Goal: Book appointment/travel/reservation

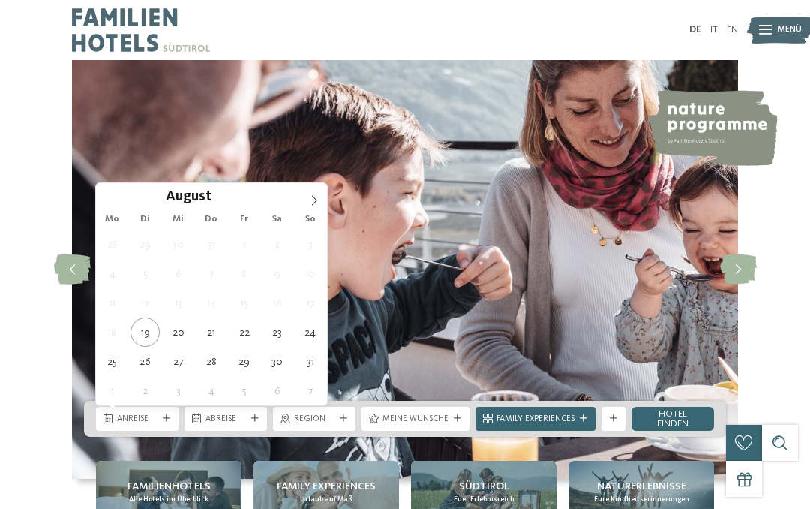
click at [214, 317] on span "14" at bounding box center [211, 302] width 29 height 29
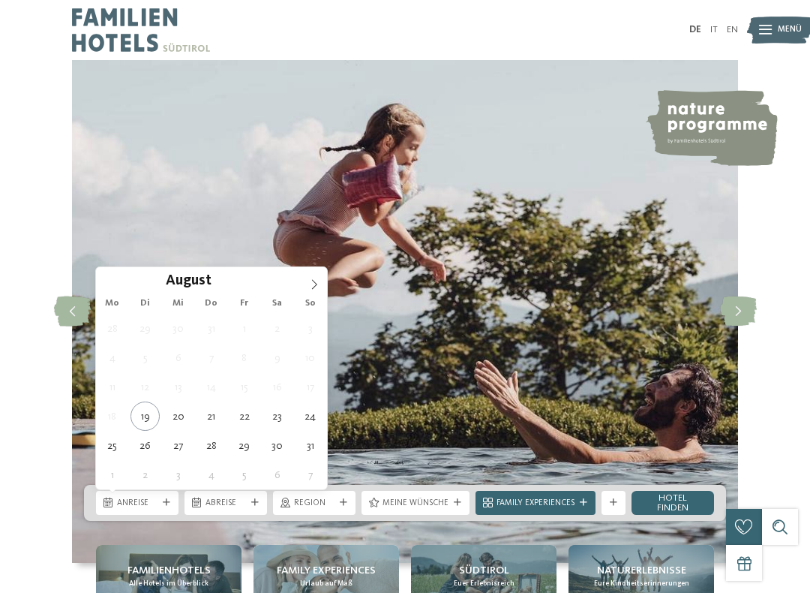
click at [317, 281] on icon at bounding box center [314, 284] width 11 height 11
type div "[DATE]"
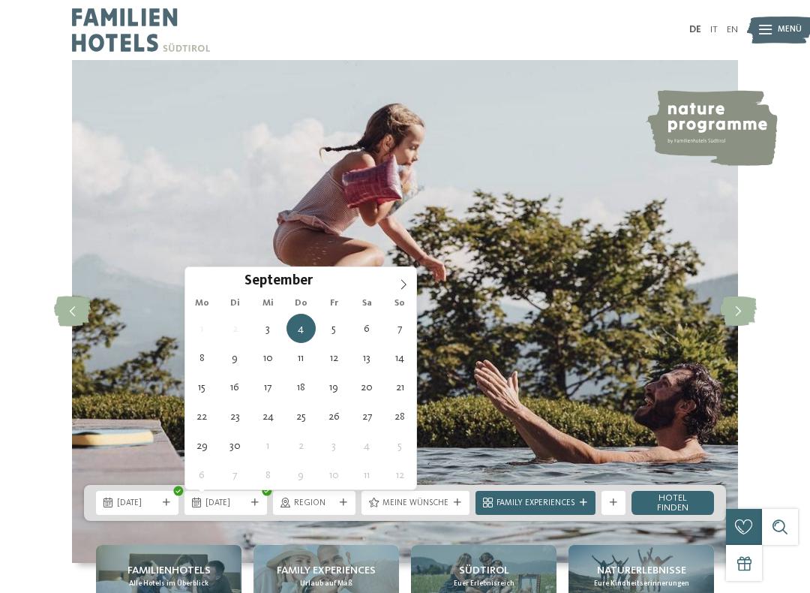
type div "[DATE]"
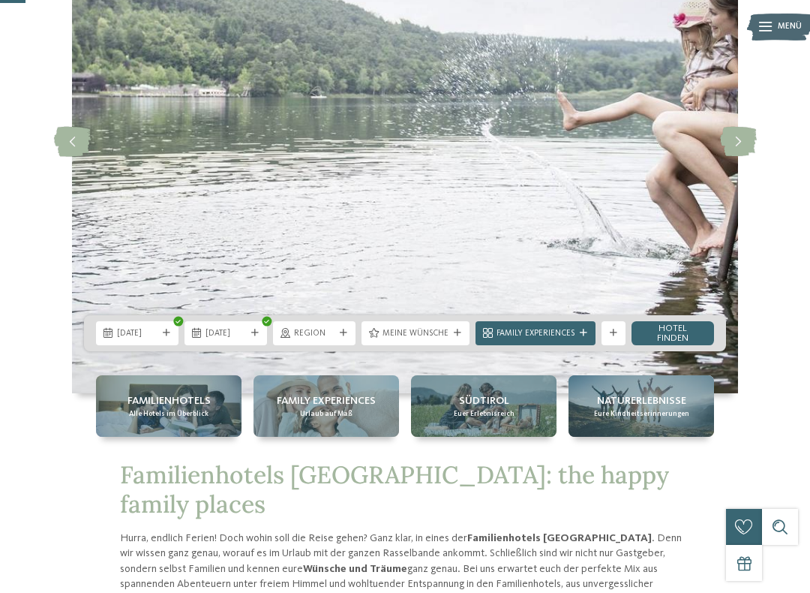
scroll to position [171, 0]
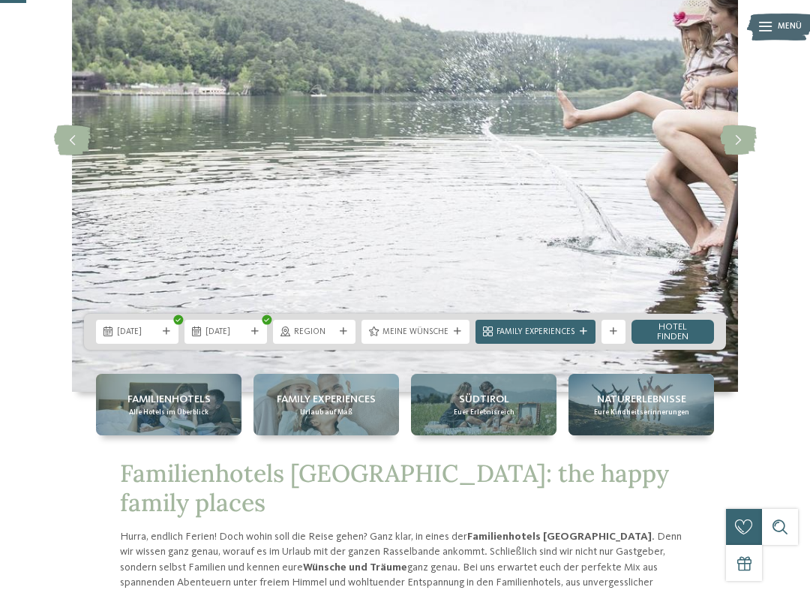
click at [448, 336] on span "Meine Wünsche" at bounding box center [416, 332] width 66 height 12
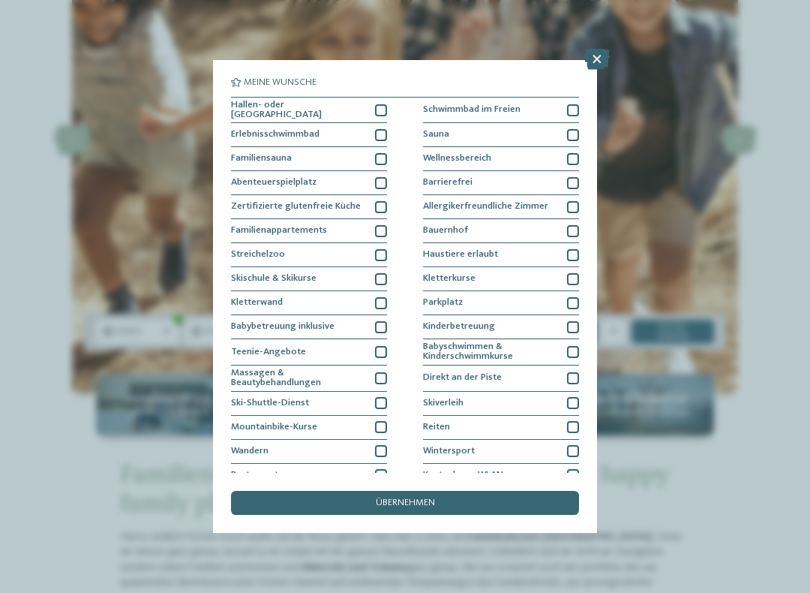
click at [597, 59] on icon at bounding box center [598, 59] width 26 height 21
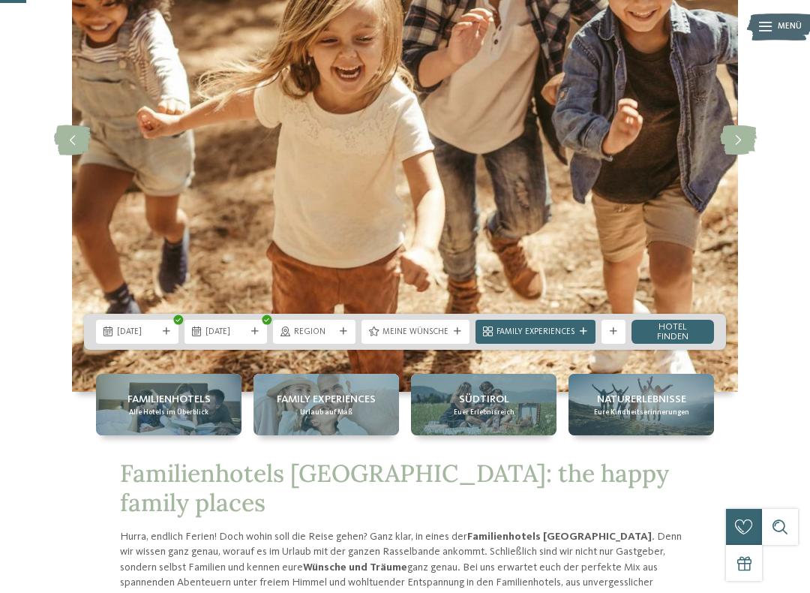
click at [690, 328] on link "Hotel finden" at bounding box center [673, 332] width 83 height 24
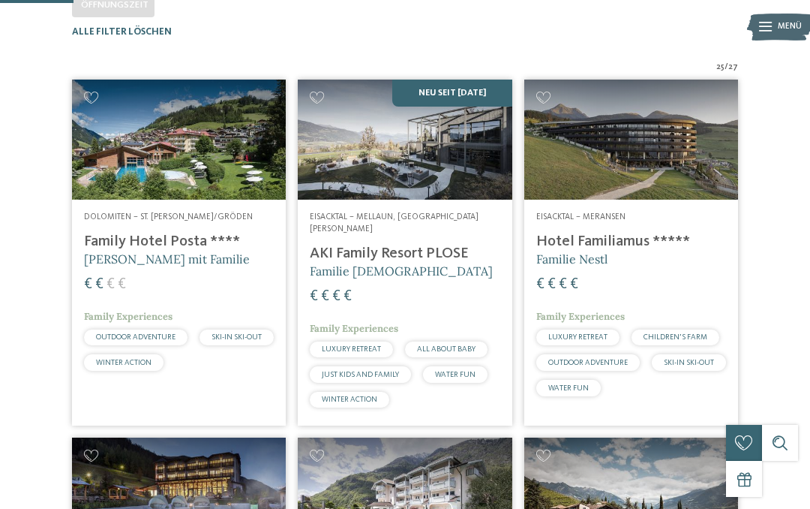
scroll to position [347, 0]
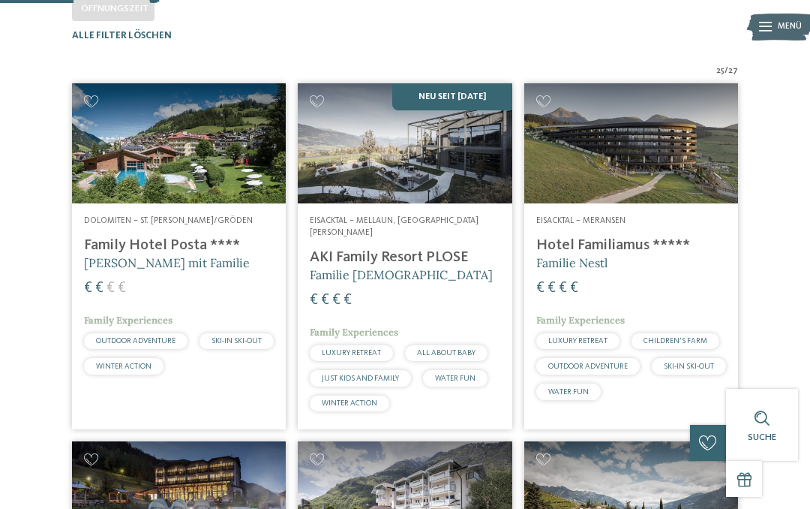
click at [188, 270] on span "[PERSON_NAME] mit Familie" at bounding box center [167, 262] width 166 height 15
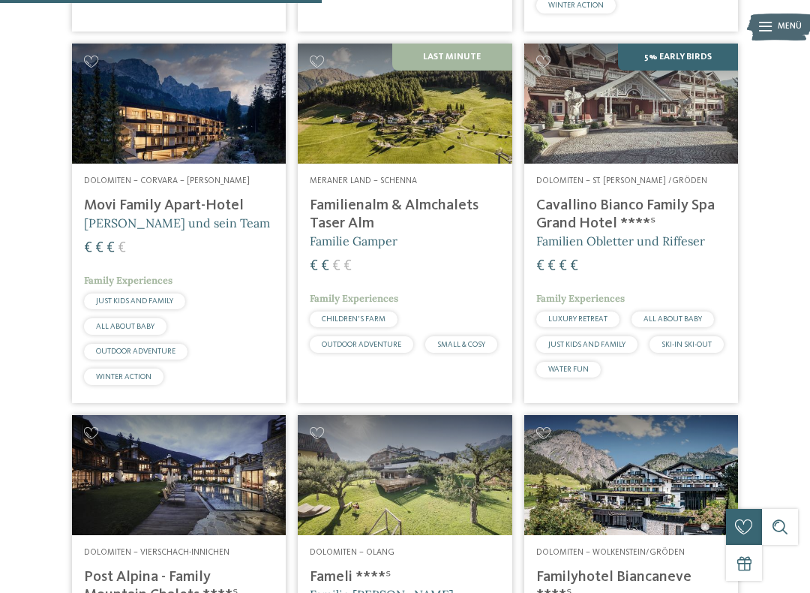
scroll to position [1493, 0]
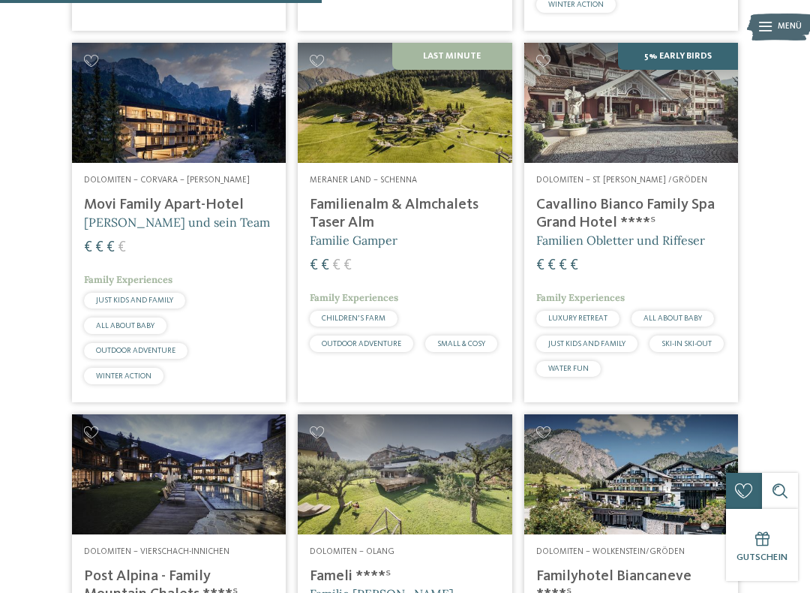
click at [458, 196] on h4 "Familienalm & Almchalets Taser Alm" at bounding box center [405, 214] width 190 height 36
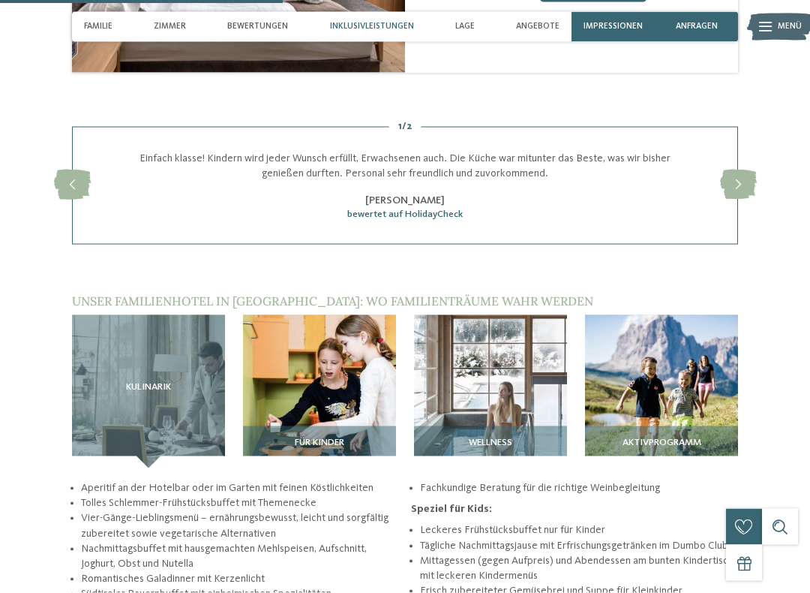
scroll to position [1411, 0]
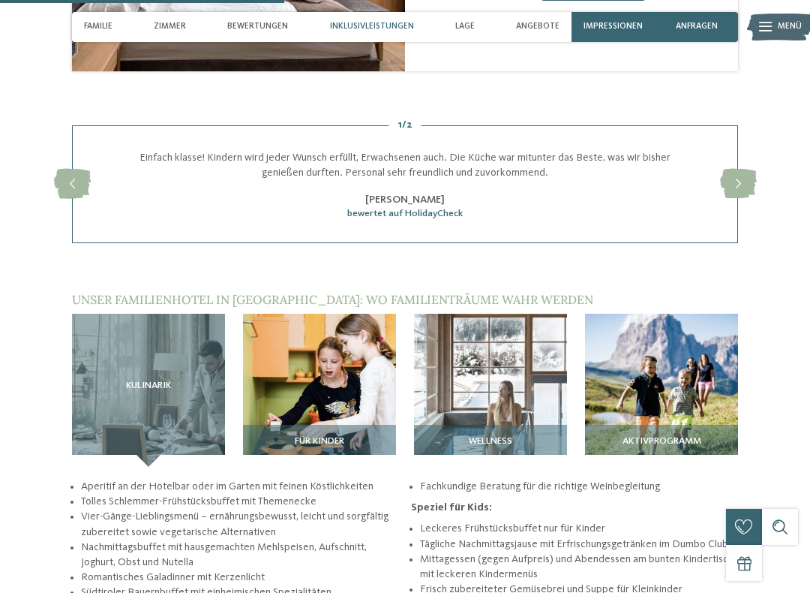
click at [371, 353] on img at bounding box center [319, 390] width 153 height 153
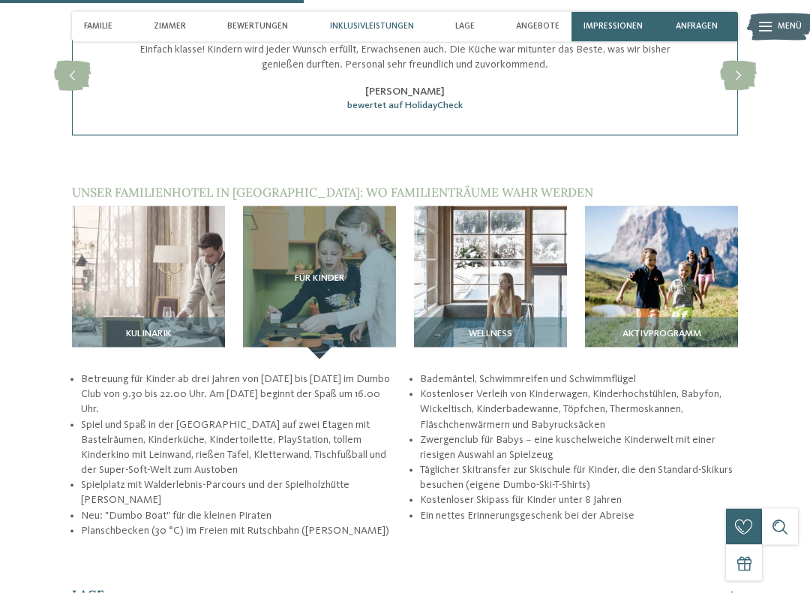
scroll to position [1519, 0]
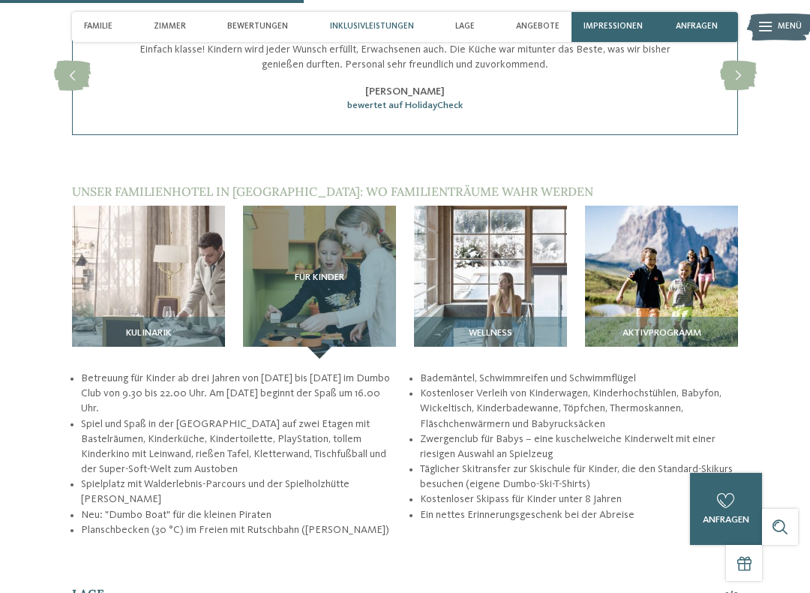
click at [693, 239] on img at bounding box center [661, 282] width 153 height 153
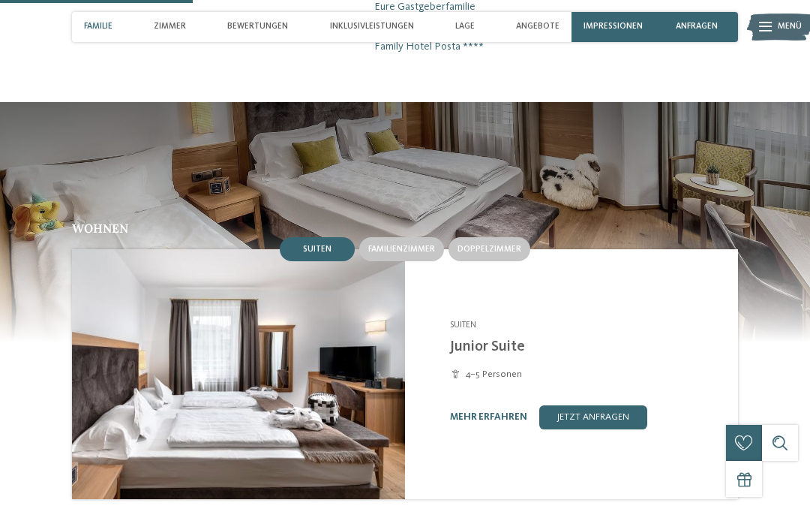
scroll to position [973, 0]
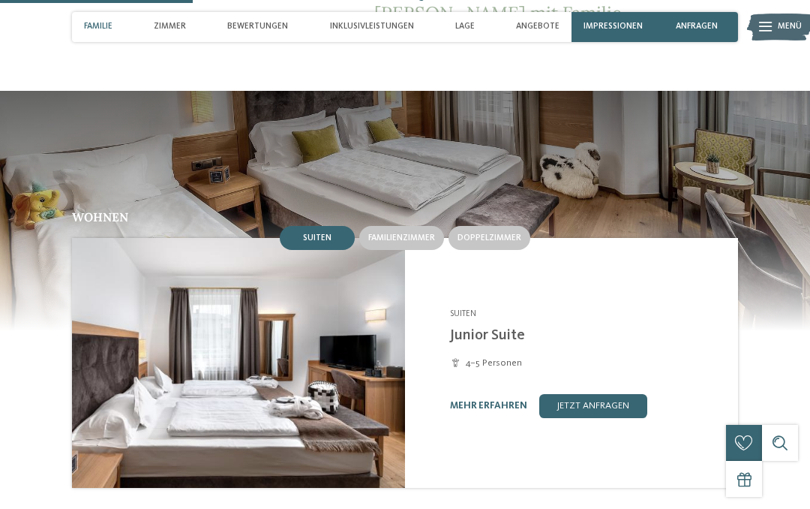
click at [417, 233] on span "Familienzimmer" at bounding box center [401, 237] width 67 height 9
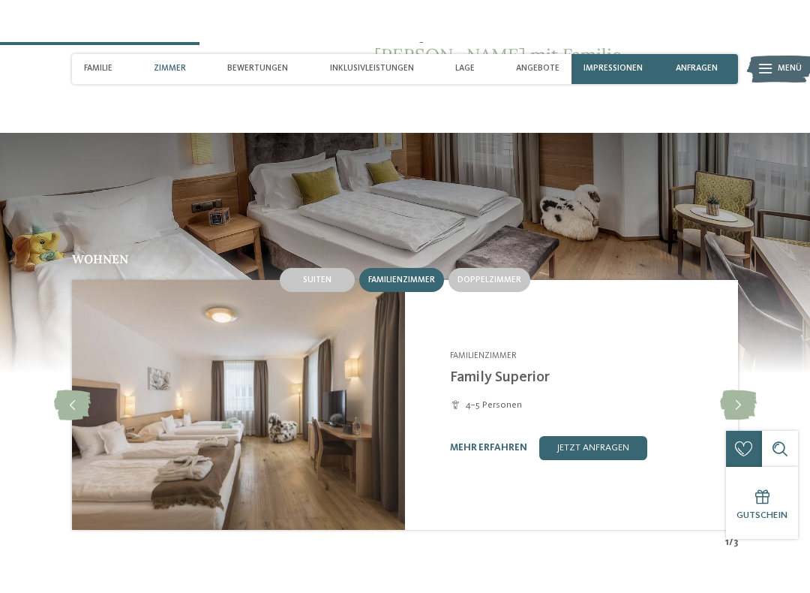
scroll to position [993, 0]
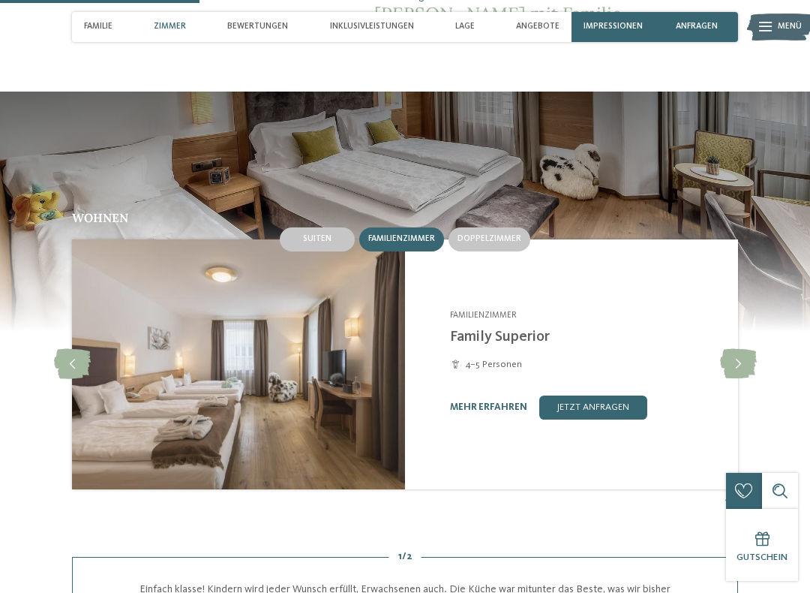
click at [747, 298] on div "Wohnen Suiten Familienzimmer Doppelzimmer Suiten" at bounding box center [405, 360] width 810 height 296
click at [750, 349] on icon at bounding box center [738, 364] width 37 height 30
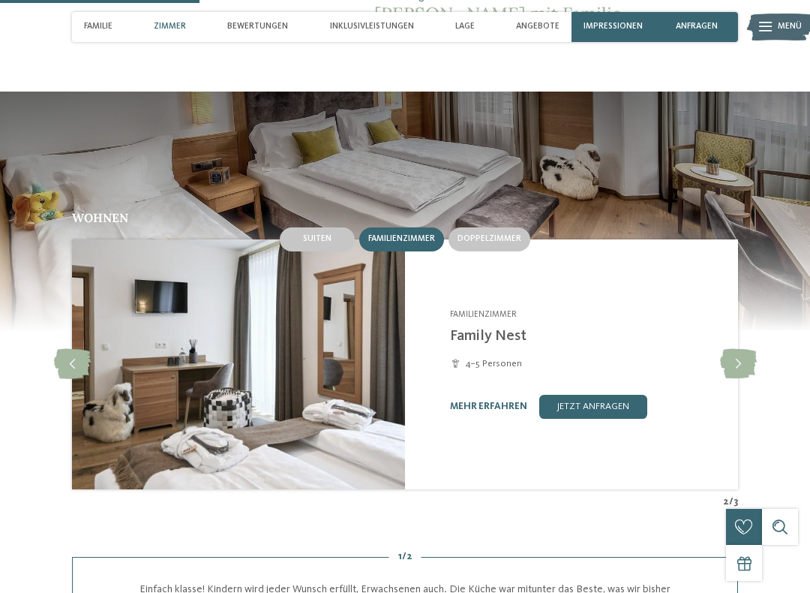
click at [753, 349] on icon at bounding box center [738, 364] width 37 height 30
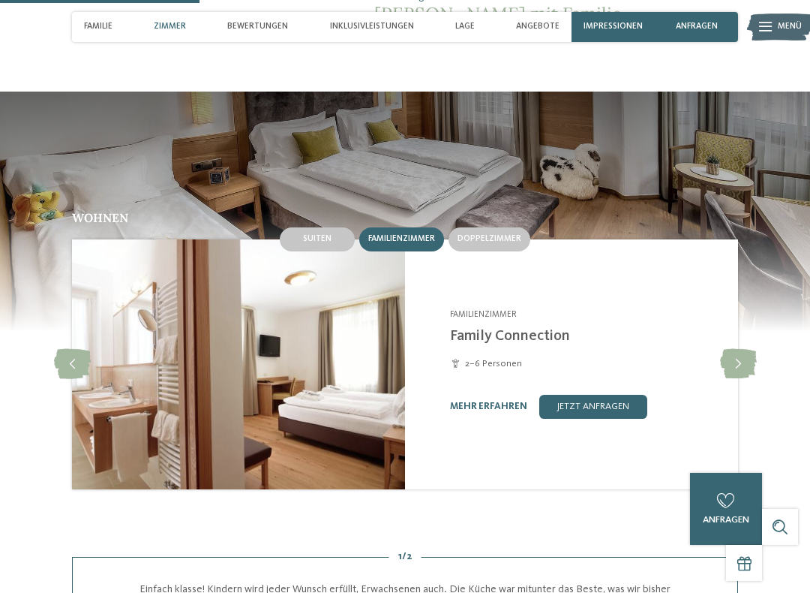
click at [756, 349] on icon at bounding box center [738, 364] width 37 height 30
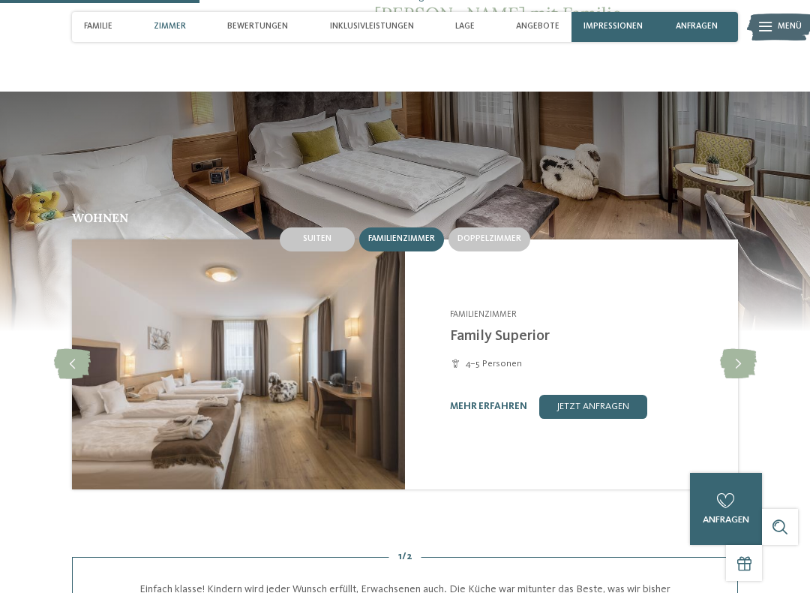
click at [756, 349] on icon at bounding box center [738, 364] width 37 height 30
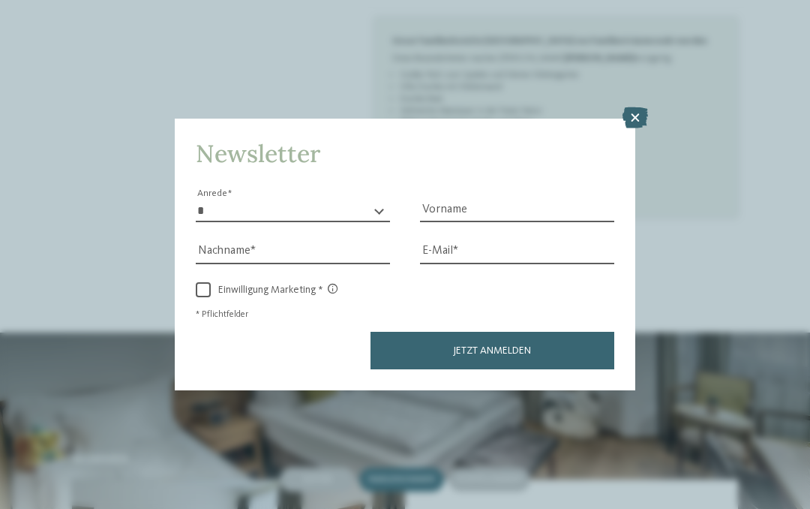
click at [629, 107] on icon at bounding box center [636, 117] width 26 height 21
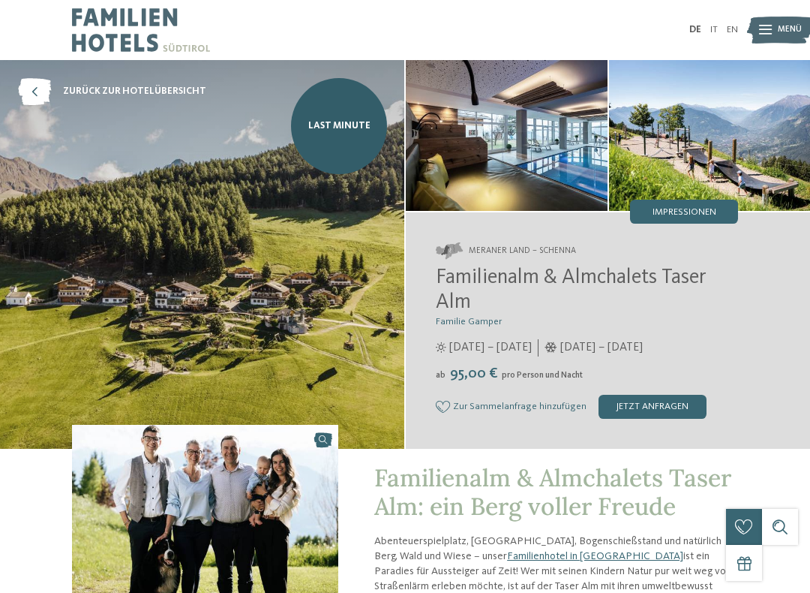
click at [705, 209] on span "Impressionen" at bounding box center [685, 213] width 64 height 10
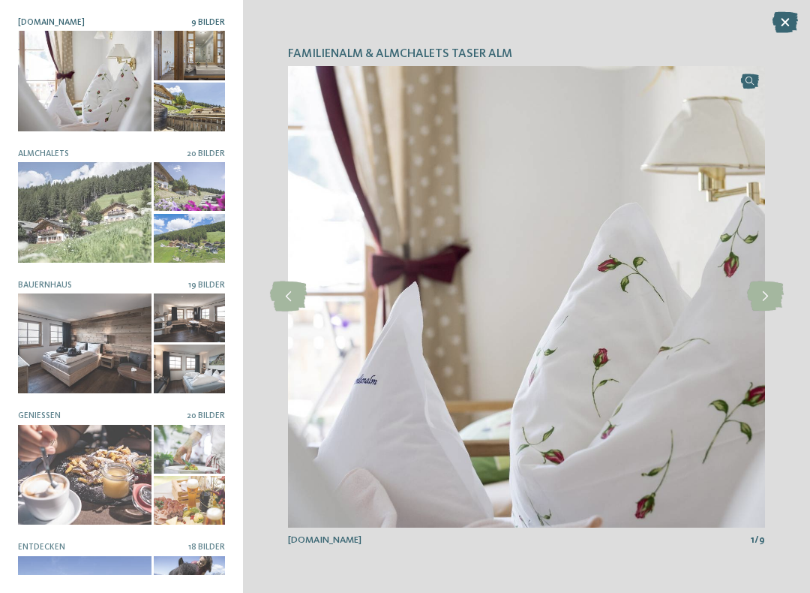
click at [765, 293] on icon at bounding box center [765, 296] width 37 height 30
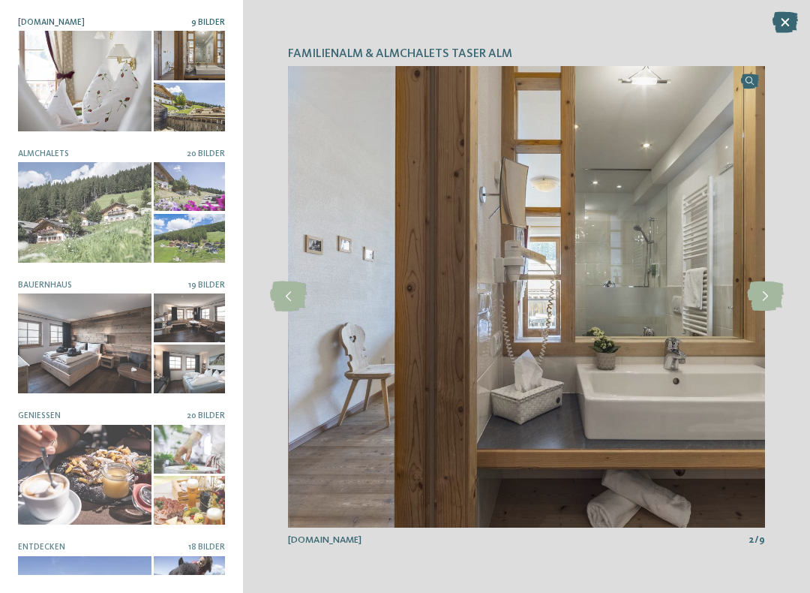
click at [768, 296] on icon at bounding box center [765, 296] width 37 height 30
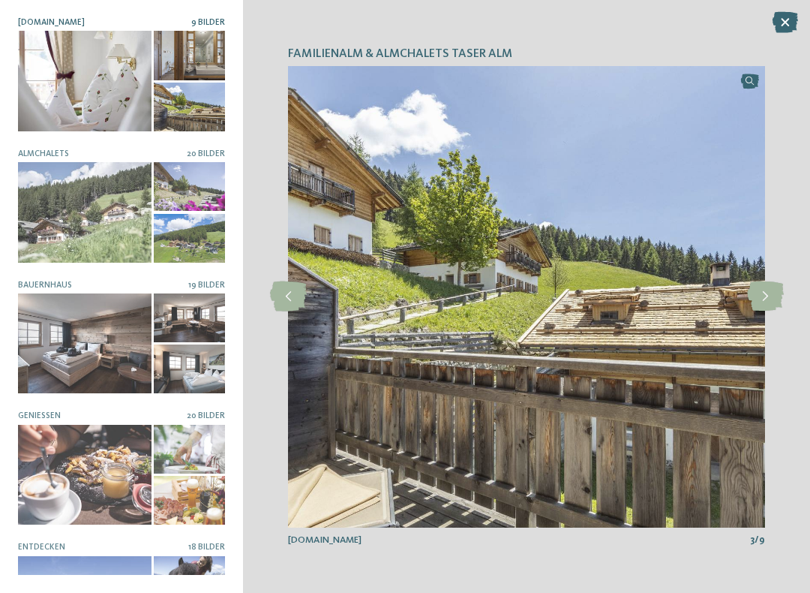
click at [771, 292] on icon at bounding box center [765, 296] width 37 height 30
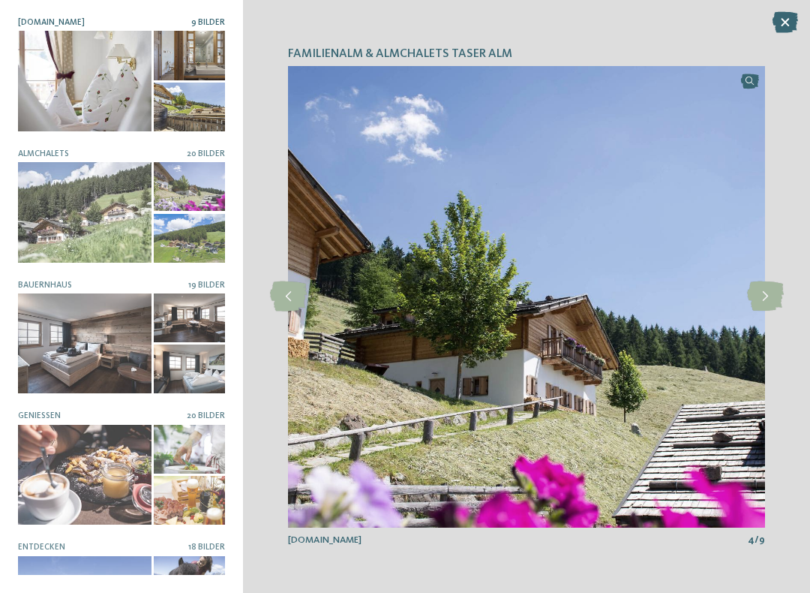
click at [770, 287] on icon at bounding box center [765, 296] width 37 height 30
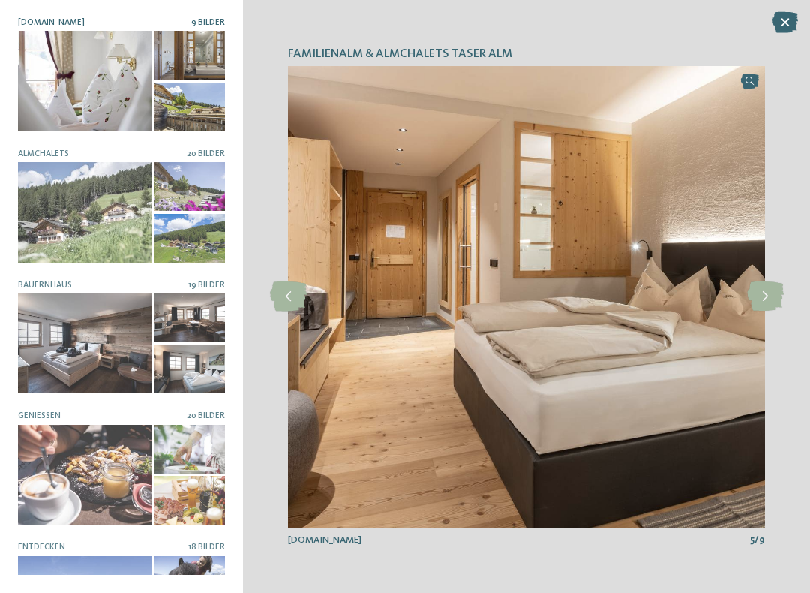
click at [780, 284] on icon at bounding box center [765, 296] width 37 height 30
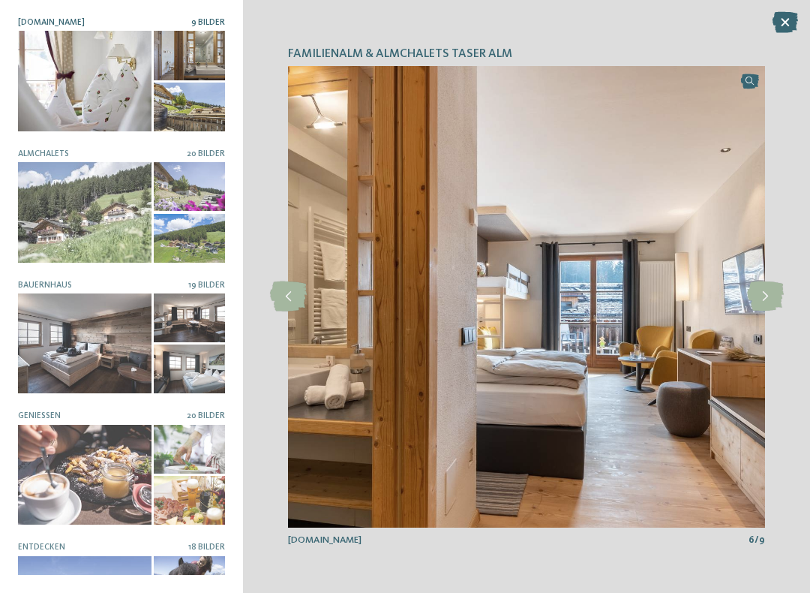
click at [765, 293] on icon at bounding box center [765, 296] width 37 height 30
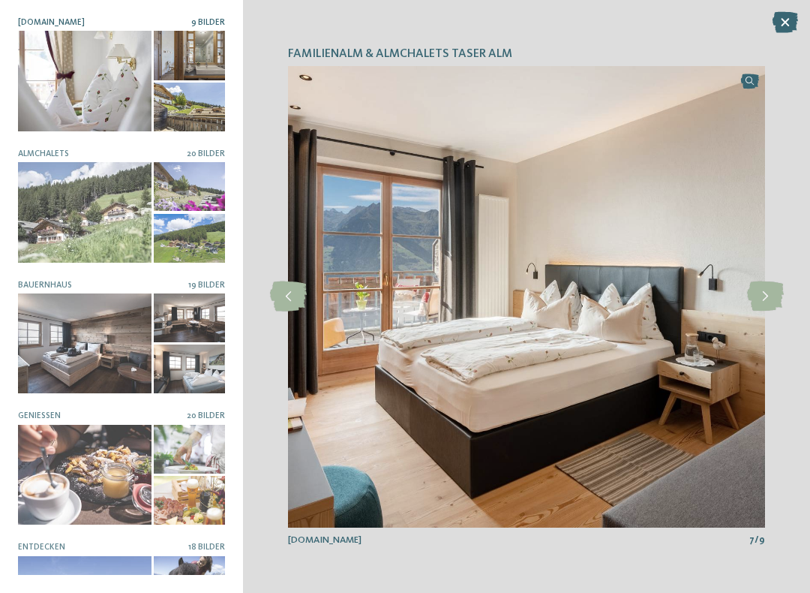
click at [767, 281] on icon at bounding box center [765, 296] width 37 height 30
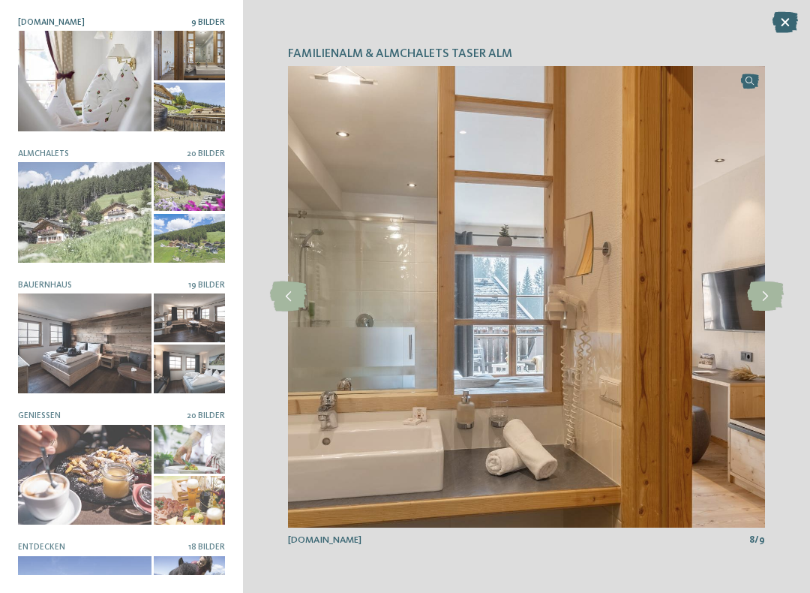
click at [767, 288] on icon at bounding box center [765, 296] width 37 height 30
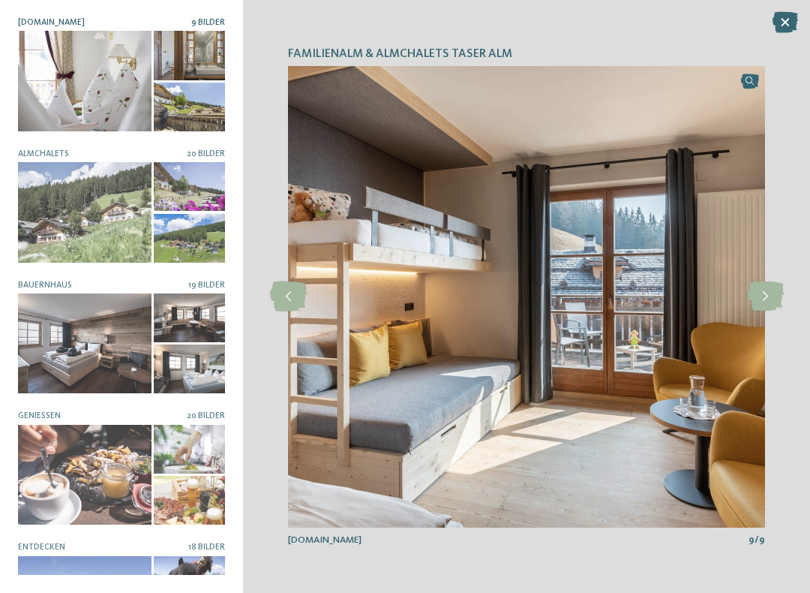
click at [768, 297] on icon at bounding box center [765, 296] width 37 height 30
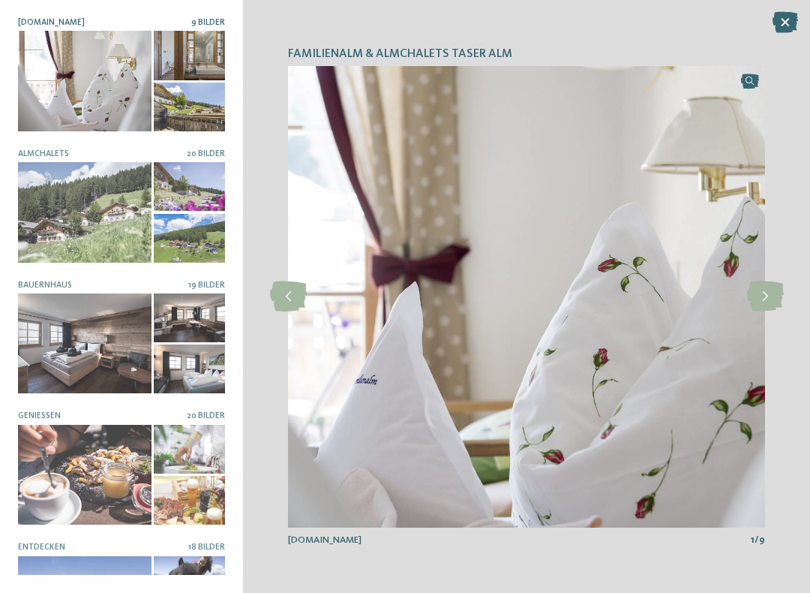
click at [765, 296] on icon at bounding box center [765, 296] width 37 height 30
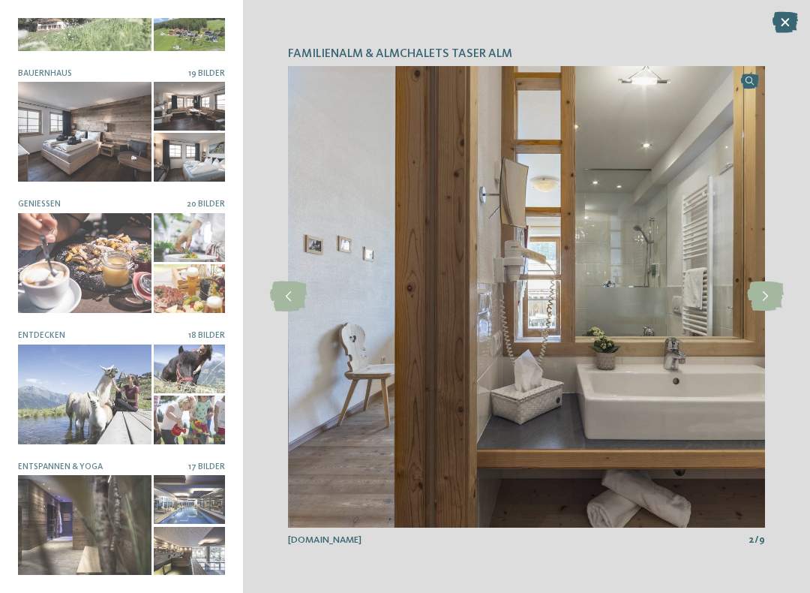
scroll to position [209, 0]
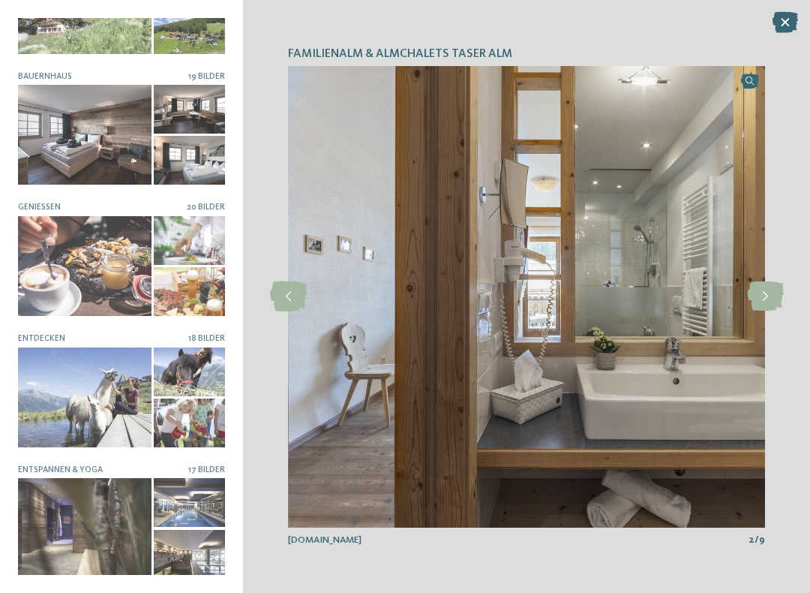
click at [109, 380] on div at bounding box center [85, 397] width 134 height 100
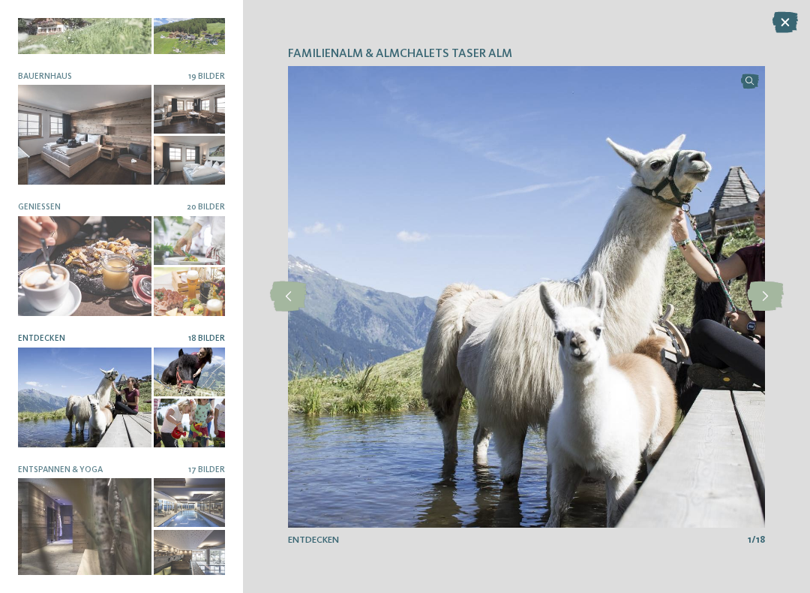
click at [774, 302] on icon at bounding box center [765, 296] width 37 height 30
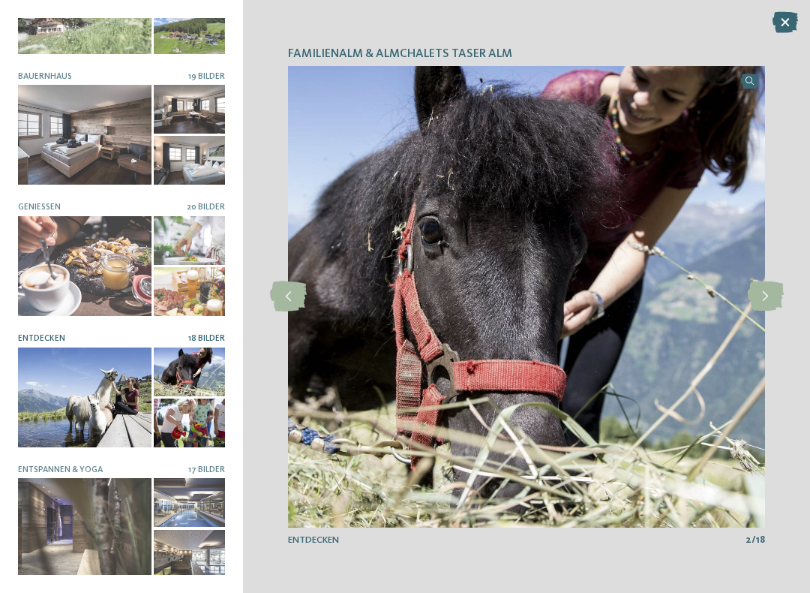
click at [770, 295] on icon at bounding box center [765, 296] width 37 height 30
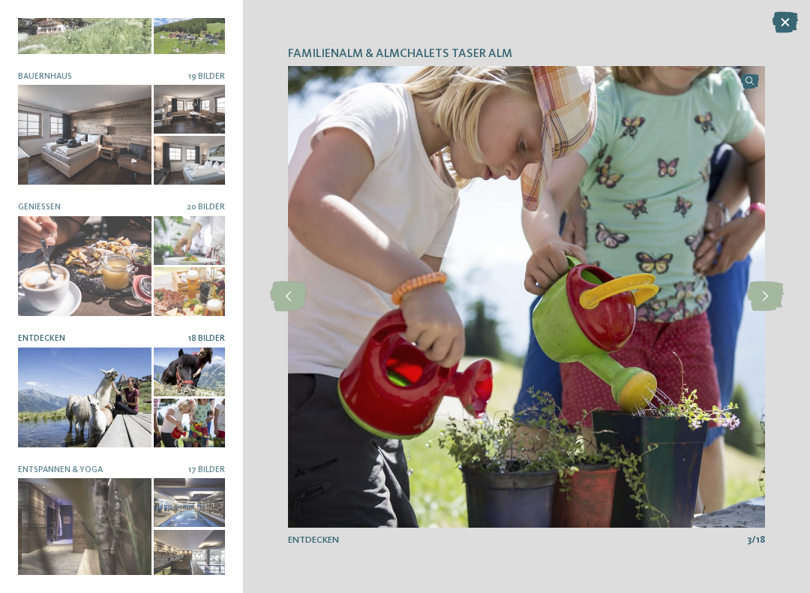
click at [769, 296] on icon at bounding box center [765, 296] width 37 height 30
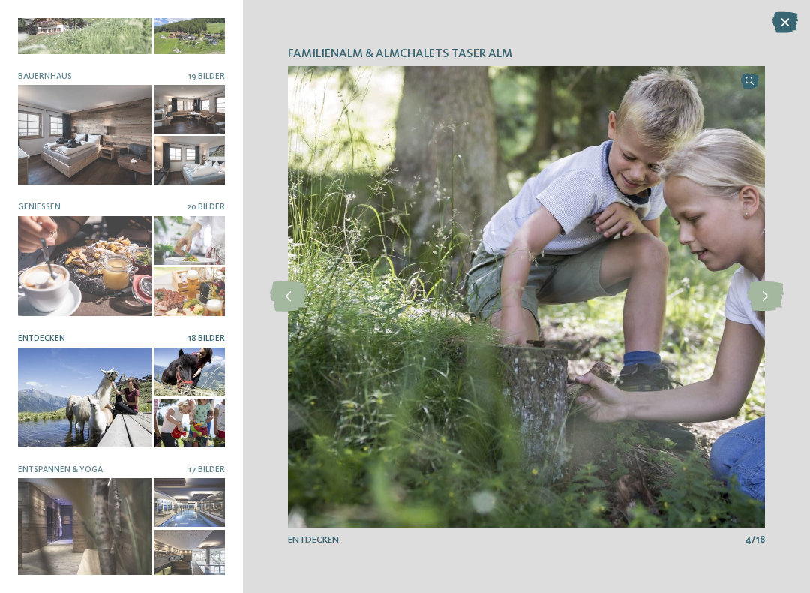
click at [768, 297] on icon at bounding box center [765, 296] width 37 height 30
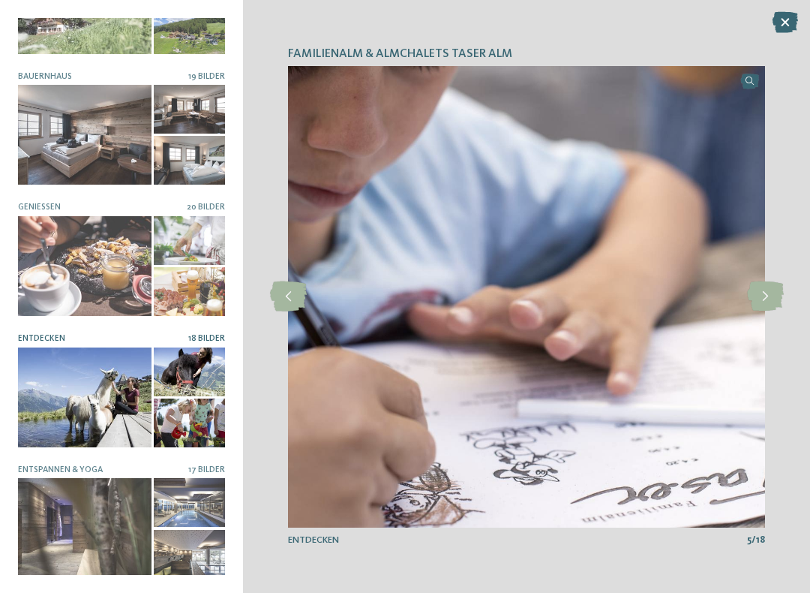
click at [771, 295] on icon at bounding box center [765, 296] width 37 height 30
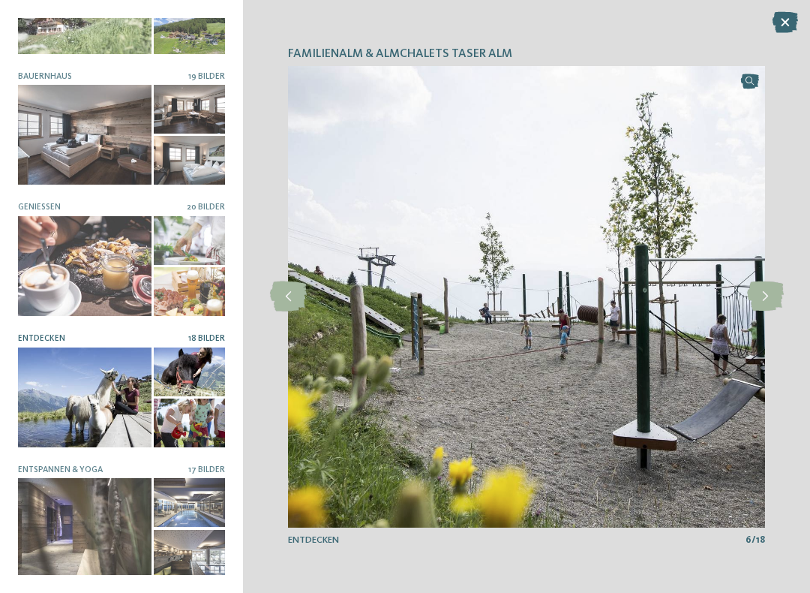
click at [772, 298] on icon at bounding box center [765, 296] width 37 height 30
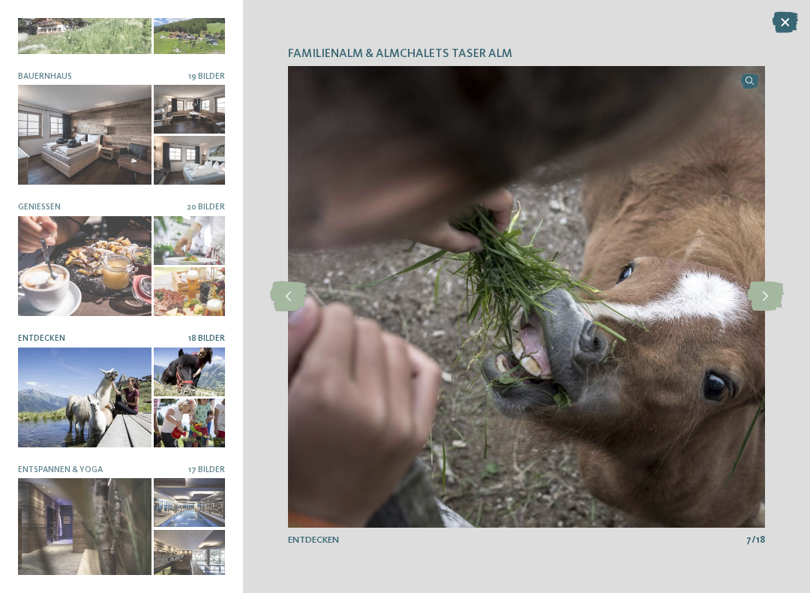
click at [779, 296] on icon at bounding box center [765, 296] width 37 height 30
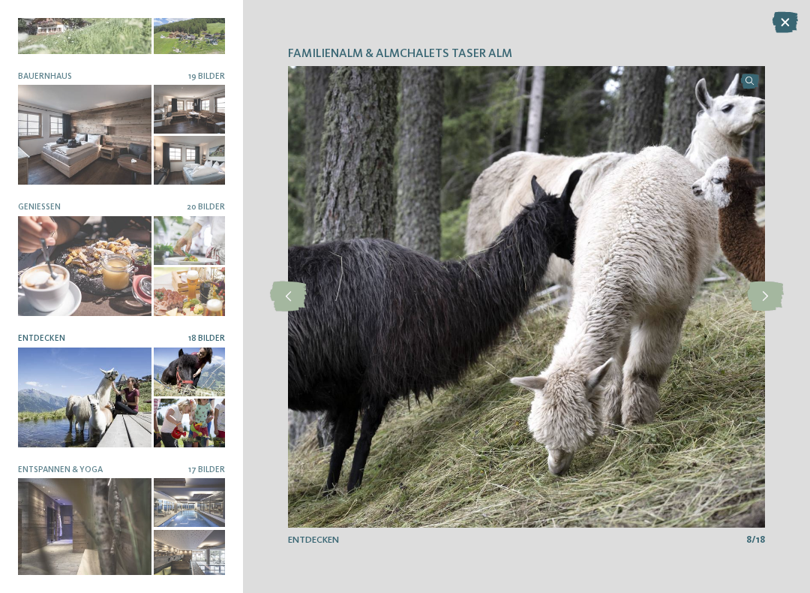
click at [771, 302] on icon at bounding box center [765, 296] width 37 height 30
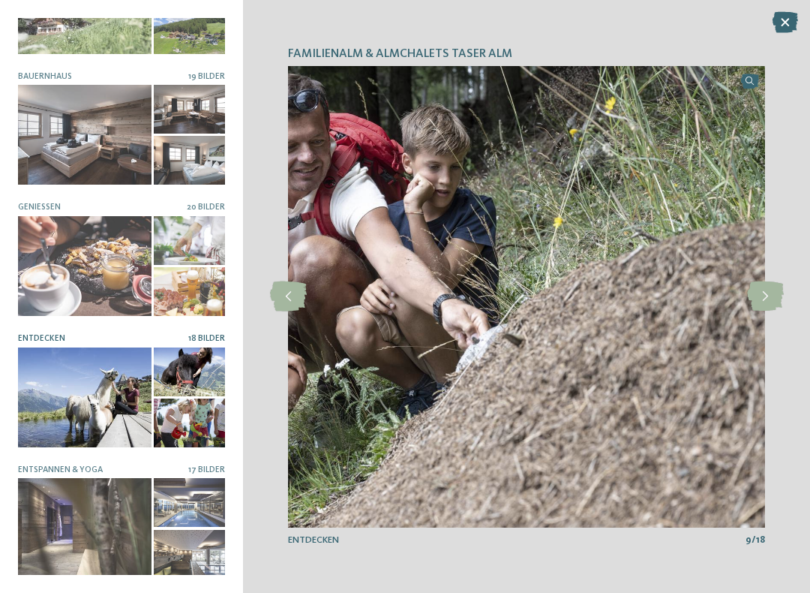
click at [774, 296] on icon at bounding box center [765, 296] width 37 height 30
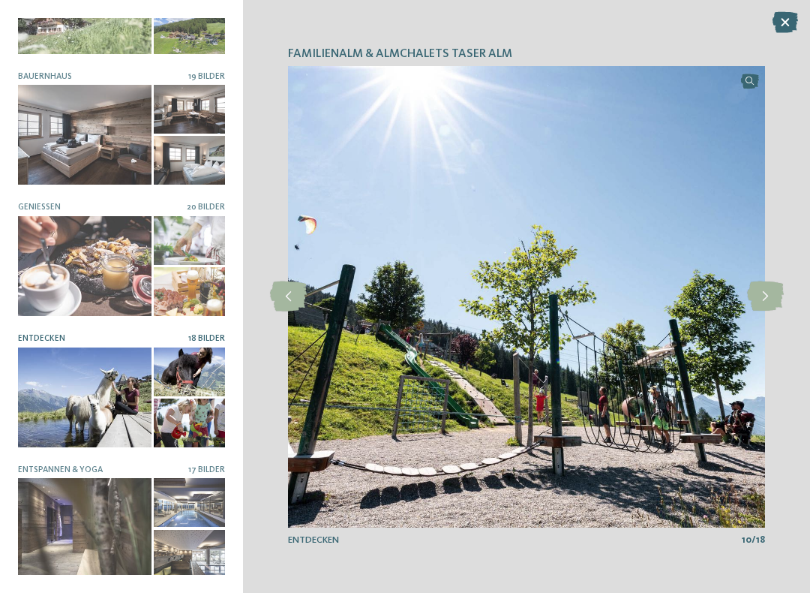
click at [776, 293] on icon at bounding box center [765, 296] width 37 height 30
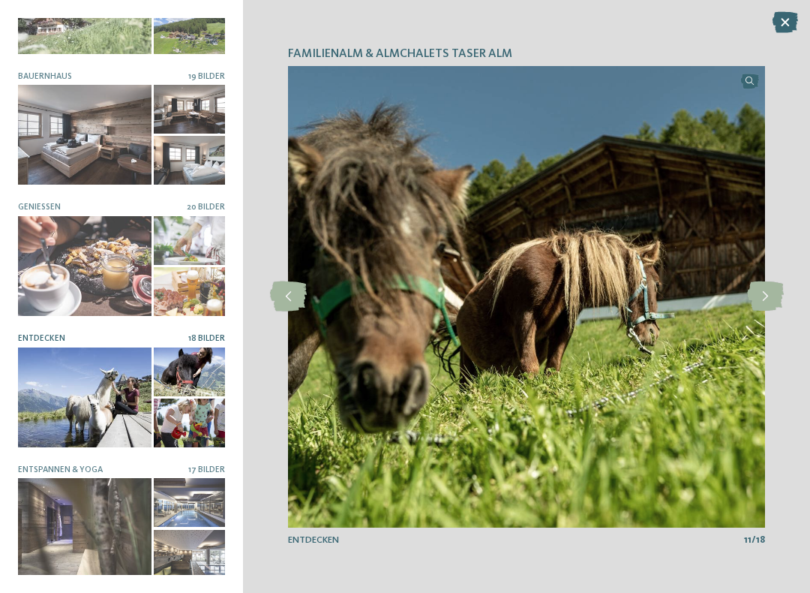
click at [774, 296] on icon at bounding box center [765, 296] width 37 height 30
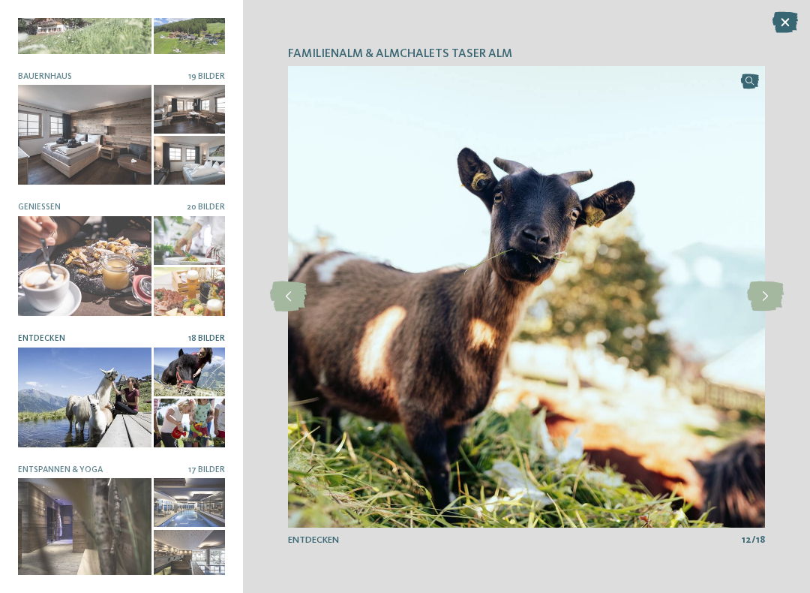
click at [770, 296] on icon at bounding box center [765, 296] width 37 height 30
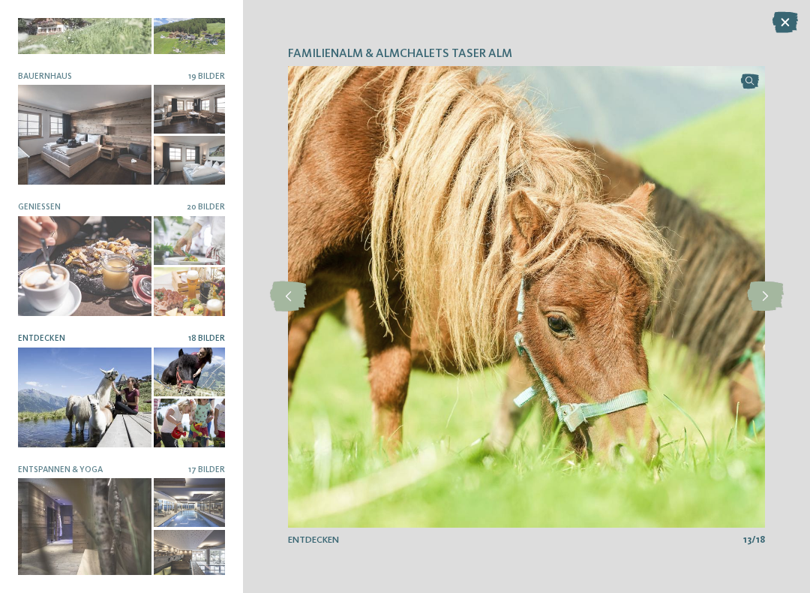
click at [774, 296] on icon at bounding box center [765, 296] width 37 height 30
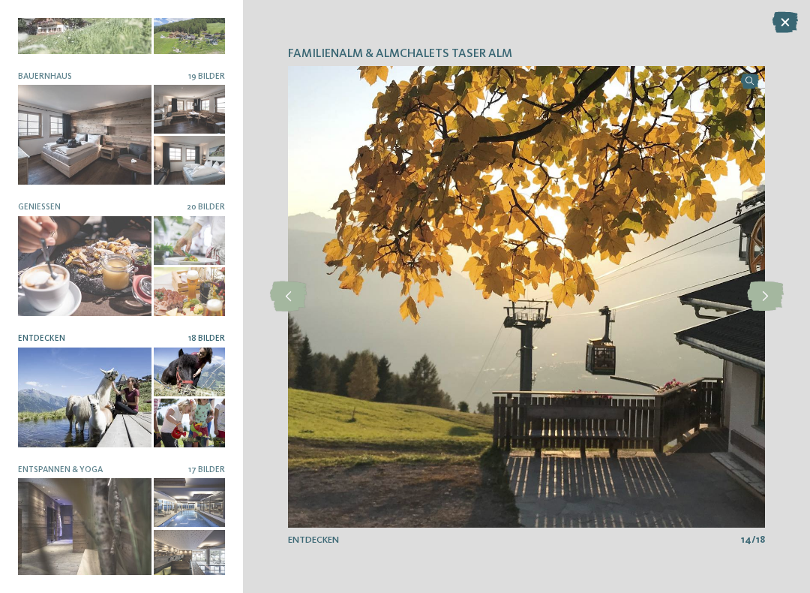
click at [786, 16] on icon at bounding box center [786, 22] width 26 height 21
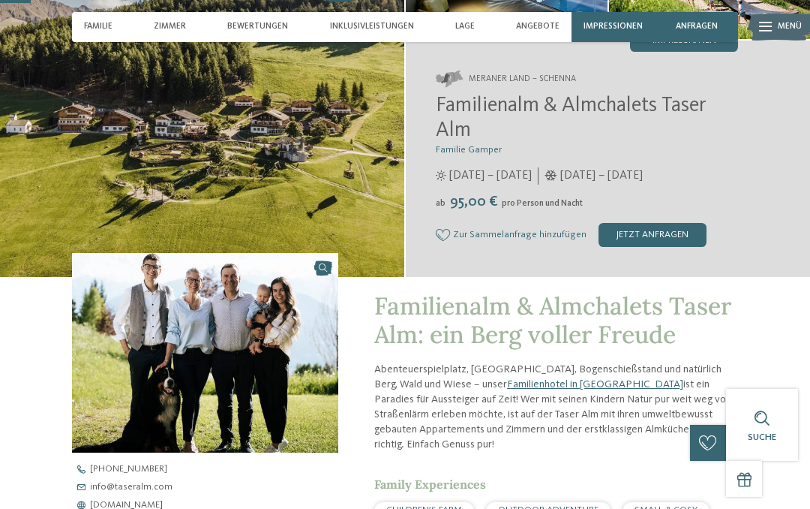
scroll to position [150, 0]
